Goal: Use online tool/utility: Utilize a website feature to perform a specific function

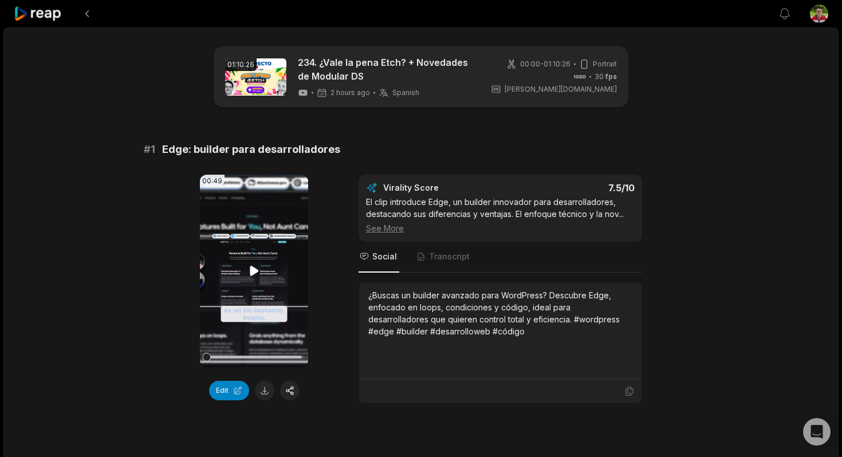
click at [258, 275] on icon at bounding box center [255, 271] width 14 height 14
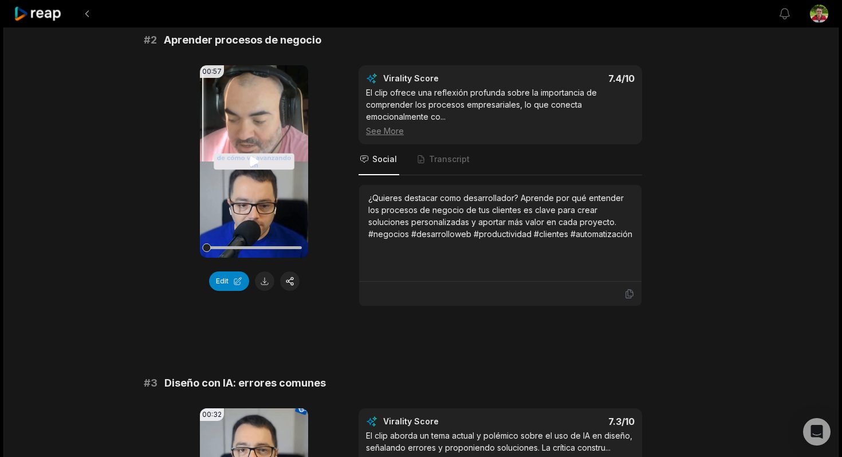
click at [251, 162] on icon at bounding box center [254, 161] width 9 height 10
click at [172, 178] on div "00:57 Your browser does not support mp4 format. Edit Virality Score 7.4 /10 El …" at bounding box center [421, 185] width 555 height 241
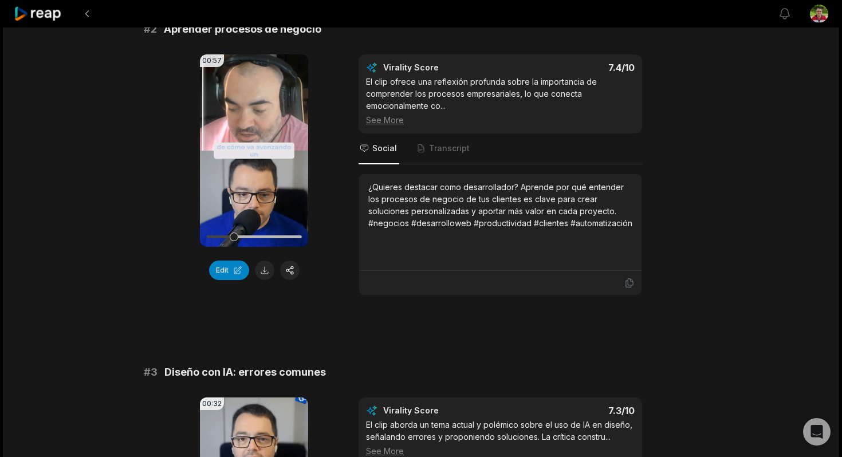
scroll to position [456, 0]
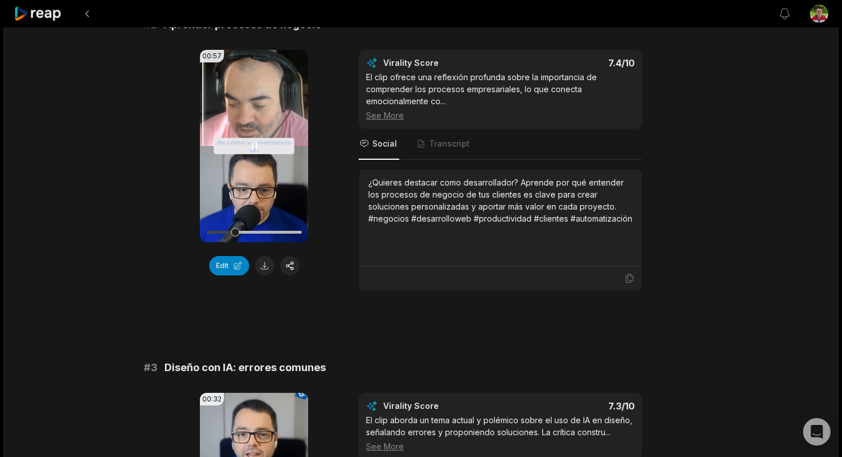
click at [254, 230] on div at bounding box center [253, 232] width 95 height 20
click at [245, 149] on video "Your browser does not support mp4 format." at bounding box center [254, 146] width 108 height 193
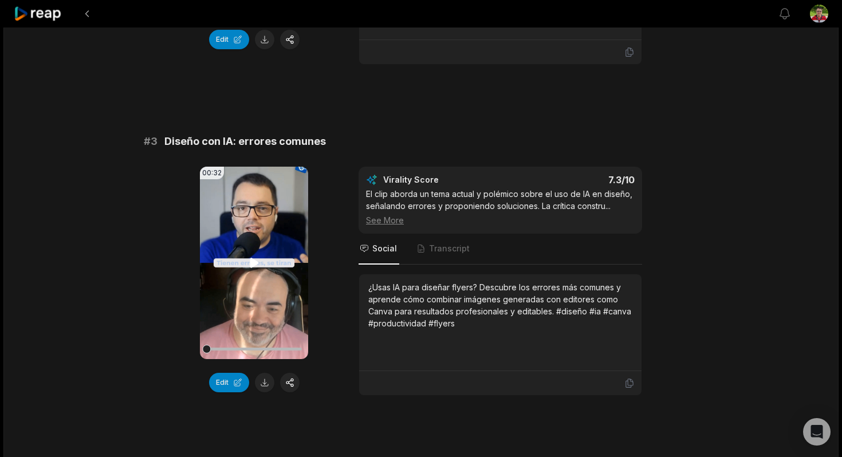
scroll to position [692, 0]
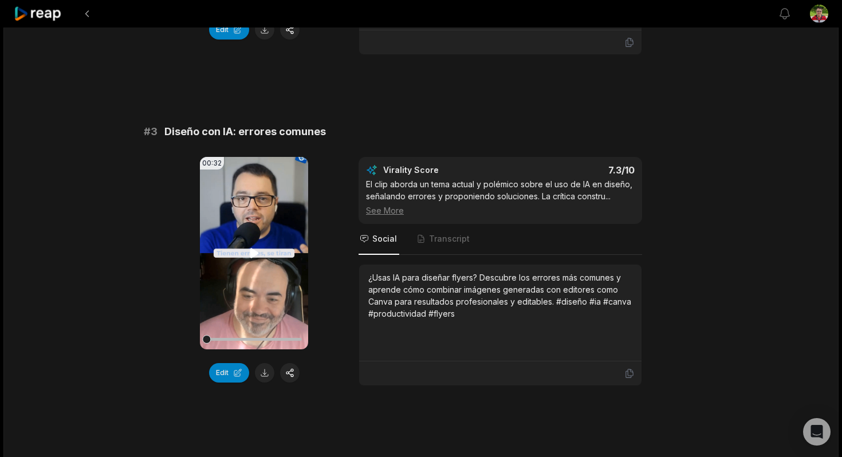
click at [250, 247] on icon at bounding box center [255, 253] width 14 height 14
click at [233, 374] on button "Edit" at bounding box center [229, 372] width 40 height 19
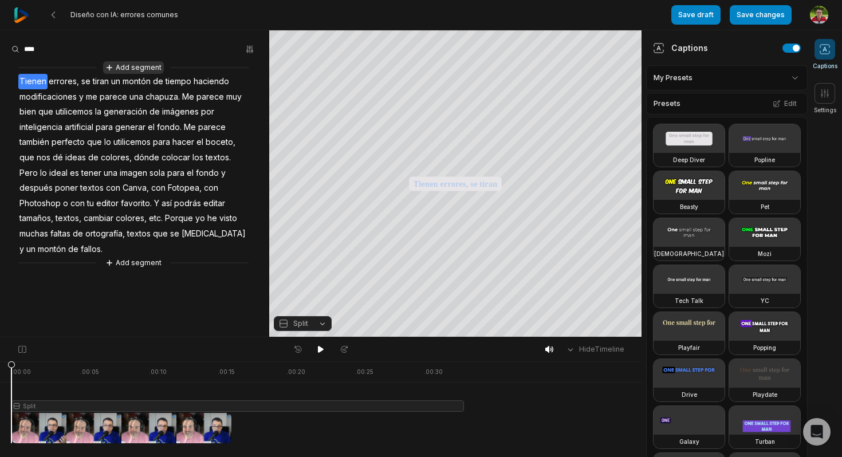
click at [126, 65] on button "Add segment" at bounding box center [133, 67] width 61 height 13
